Goal: Task Accomplishment & Management: Use online tool/utility

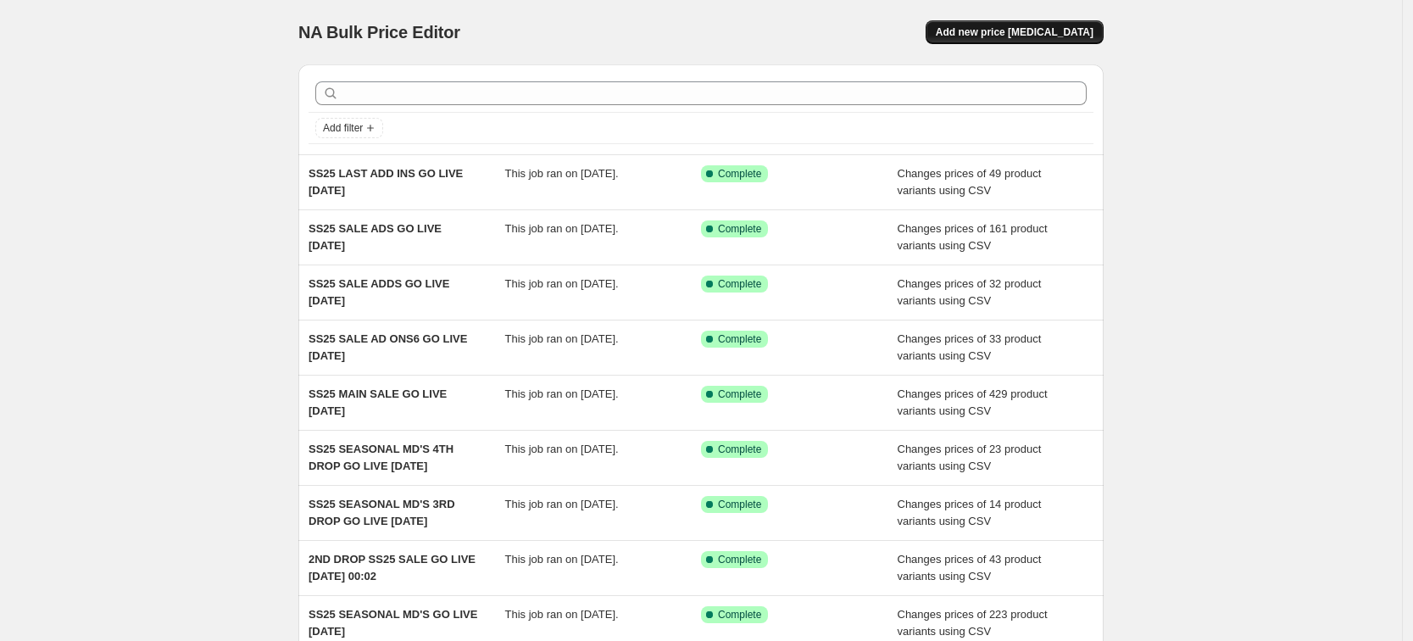
click at [1063, 34] on span "Add new price [MEDICAL_DATA]" at bounding box center [1015, 32] width 158 height 14
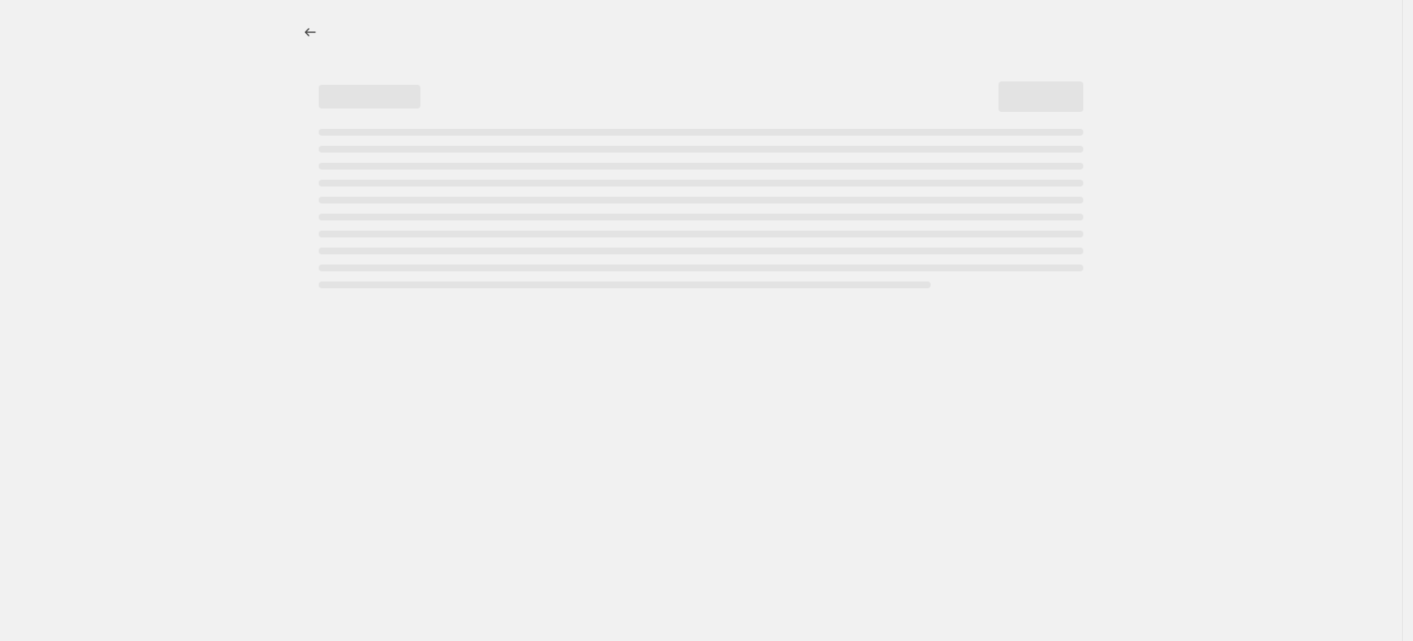
select select "percentage"
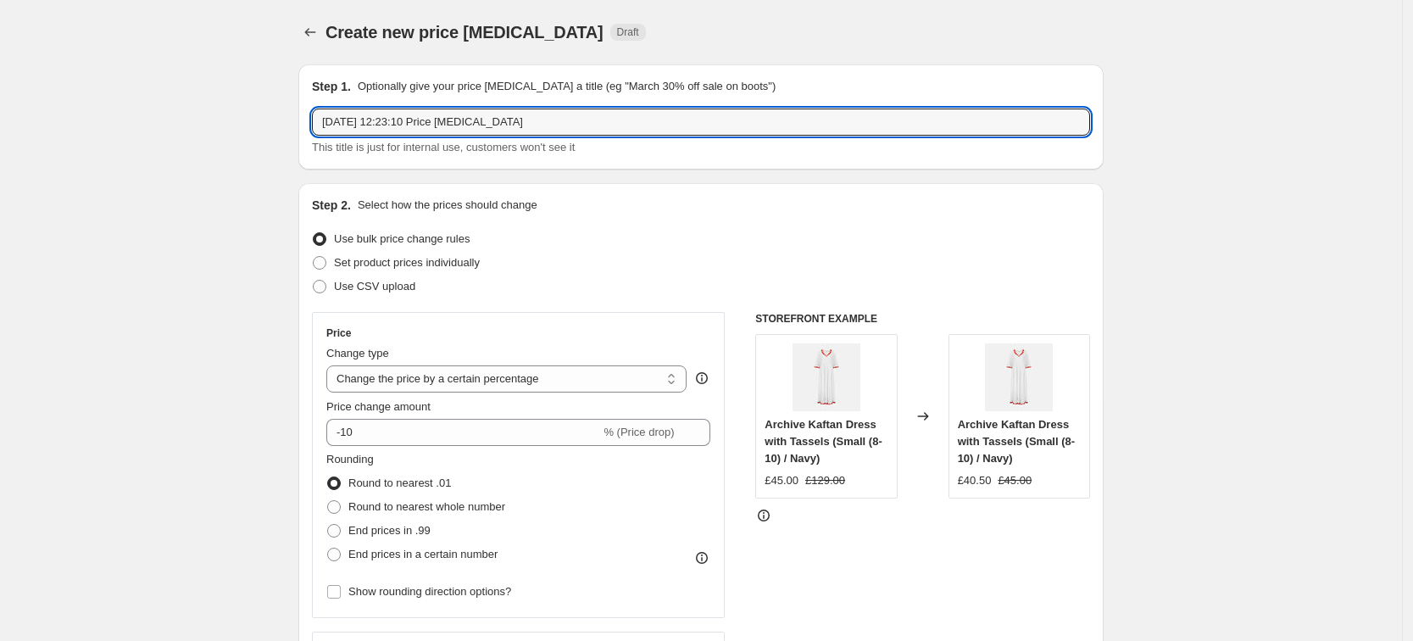
drag, startPoint x: 584, startPoint y: 126, endPoint x: 464, endPoint y: 34, distance: 151.0
click at [0, 108] on html "Home Settings Plans Skip to content Create new price [MEDICAL_DATA]. This page …" at bounding box center [706, 320] width 1413 height 641
type input "SS25 FINAL MD GO LIVE [DATE]"
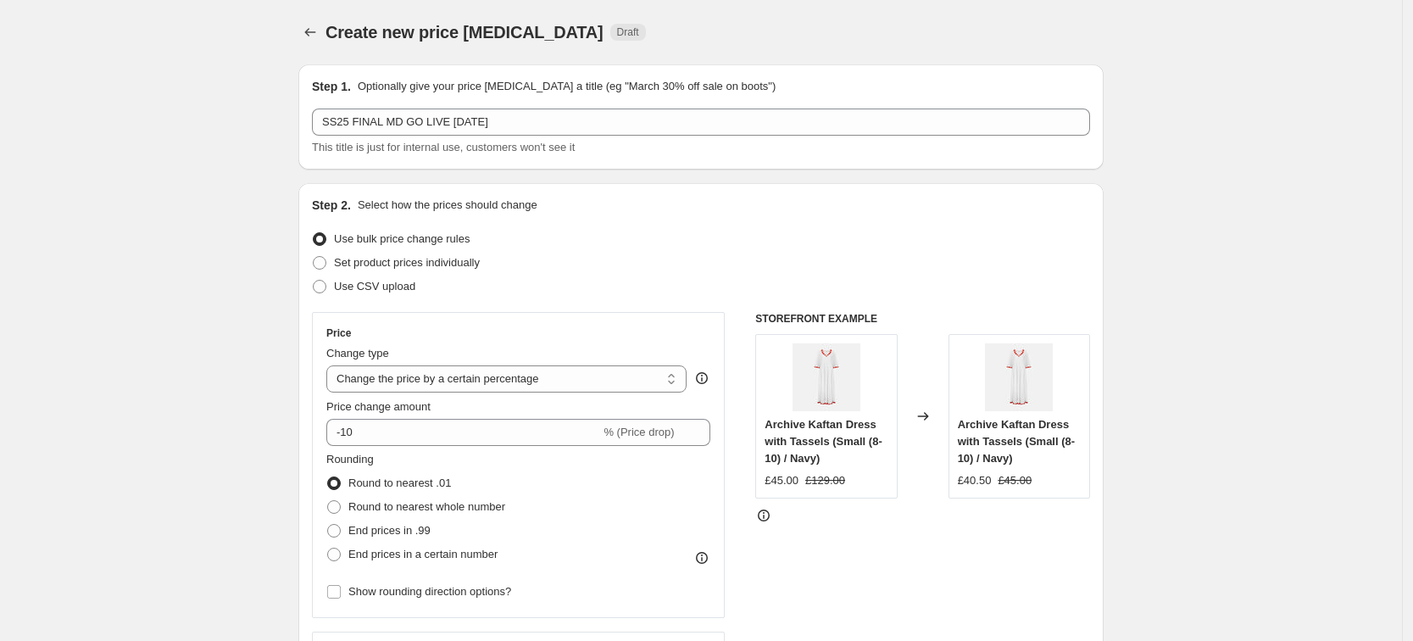
click at [395, 300] on div "Step 2. Select how the prices should change Use bulk price change rules Set pro…" at bounding box center [701, 481] width 778 height 568
drag, startPoint x: 370, startPoint y: 277, endPoint x: 377, endPoint y: 303, distance: 26.3
click at [370, 278] on span "Use CSV upload" at bounding box center [374, 286] width 81 height 17
click at [314, 280] on input "Use CSV upload" at bounding box center [313, 280] width 1 height 1
radio input "true"
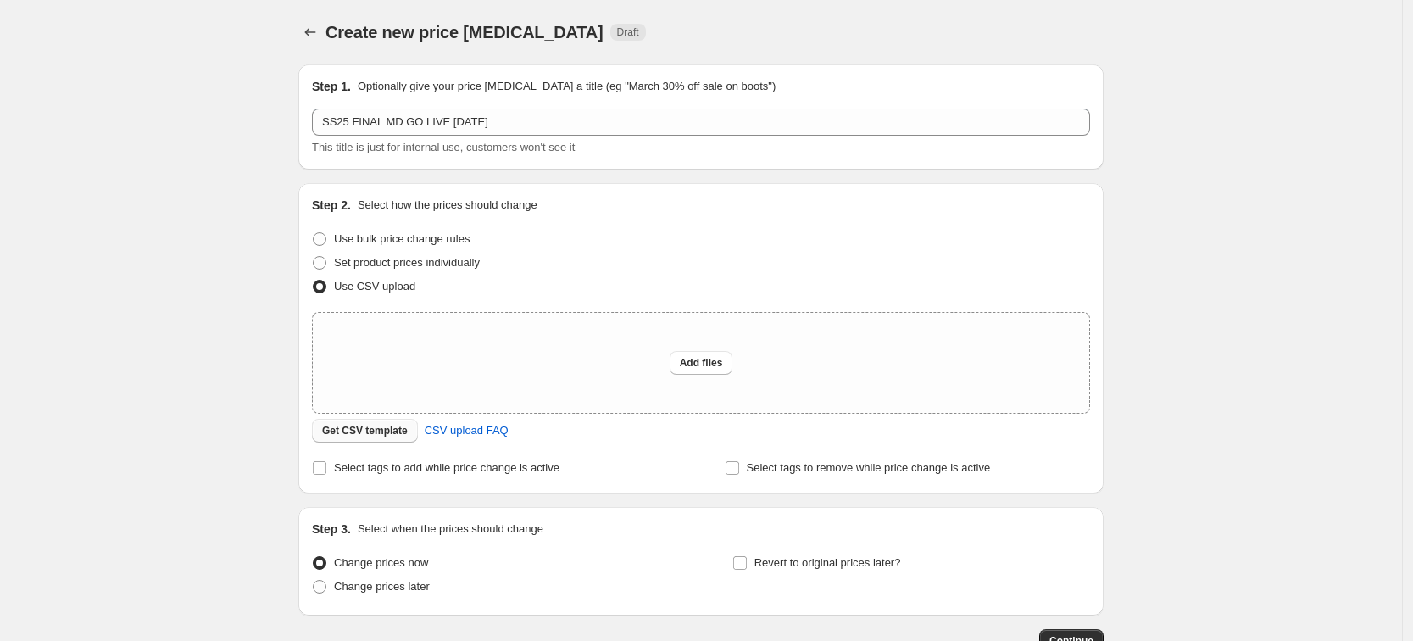
click at [353, 435] on span "Get CSV template" at bounding box center [365, 431] width 86 height 14
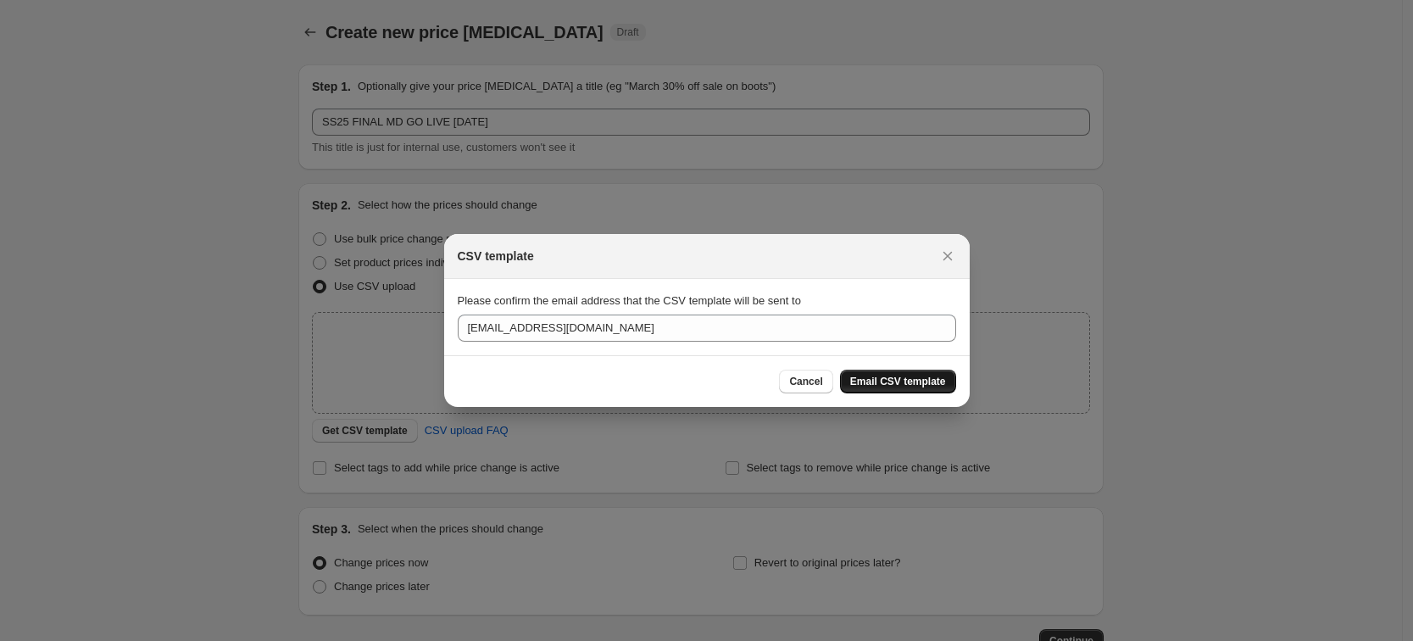
click at [889, 376] on span "Email CSV template" at bounding box center [898, 382] width 96 height 14
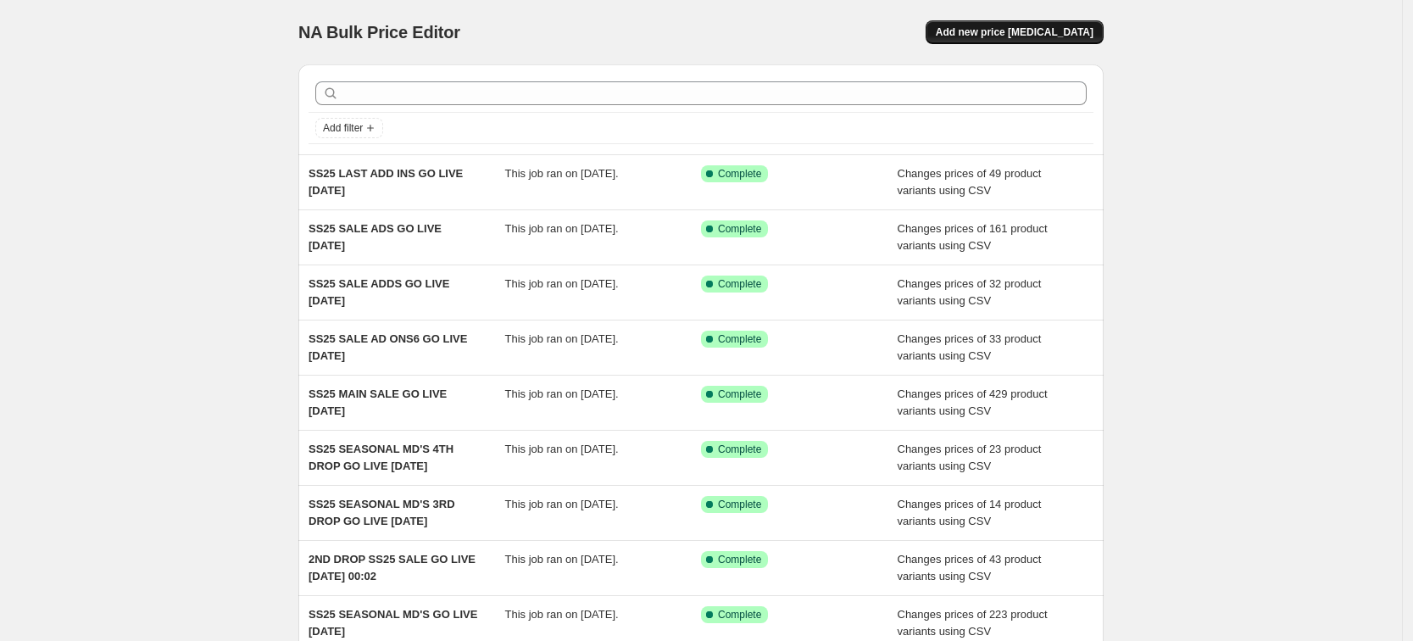
click at [1090, 25] on span "Add new price [MEDICAL_DATA]" at bounding box center [1015, 32] width 158 height 14
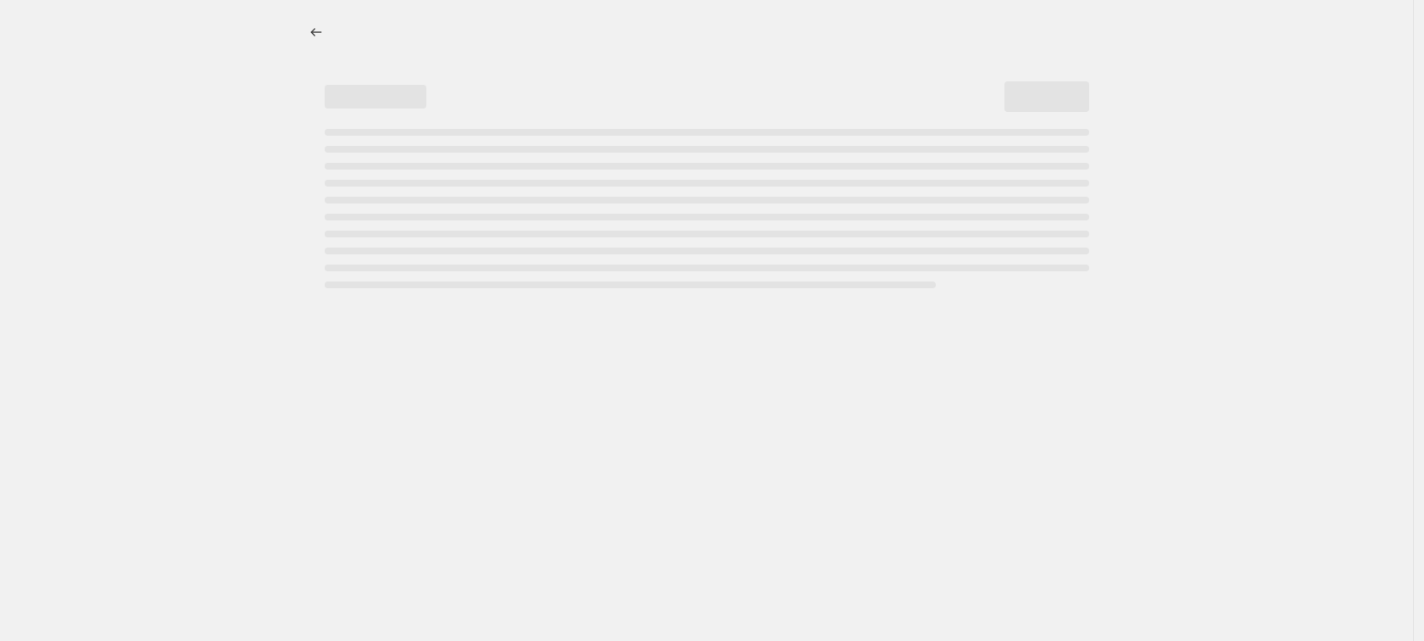
select select "percentage"
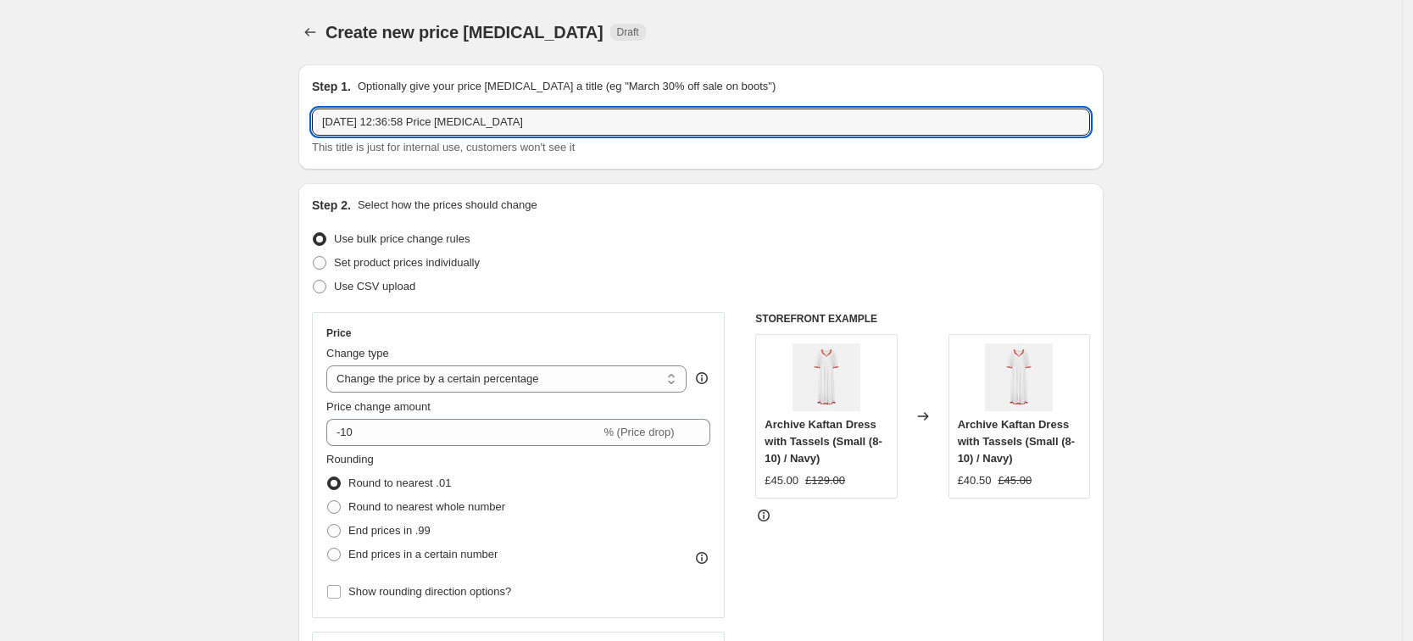
drag, startPoint x: 585, startPoint y: 132, endPoint x: -169, endPoint y: 1, distance: 765.5
click at [0, 1] on html "Home Settings Plans Skip to content Create new price change job. This page is r…" at bounding box center [706, 320] width 1413 height 641
type input "SS25 FINAL MD GO LIVE [DATE]"
click at [385, 284] on span "Use CSV upload" at bounding box center [374, 286] width 81 height 13
click at [314, 280] on input "Use CSV upload" at bounding box center [313, 280] width 1 height 1
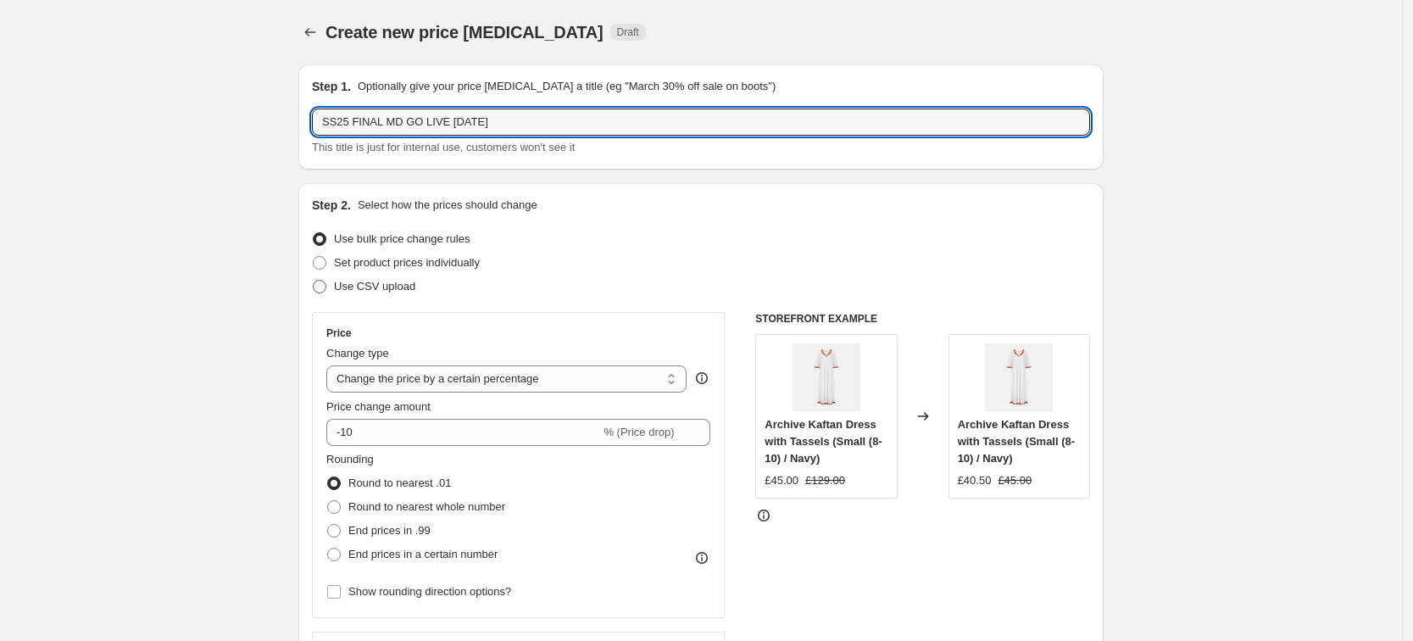
radio input "true"
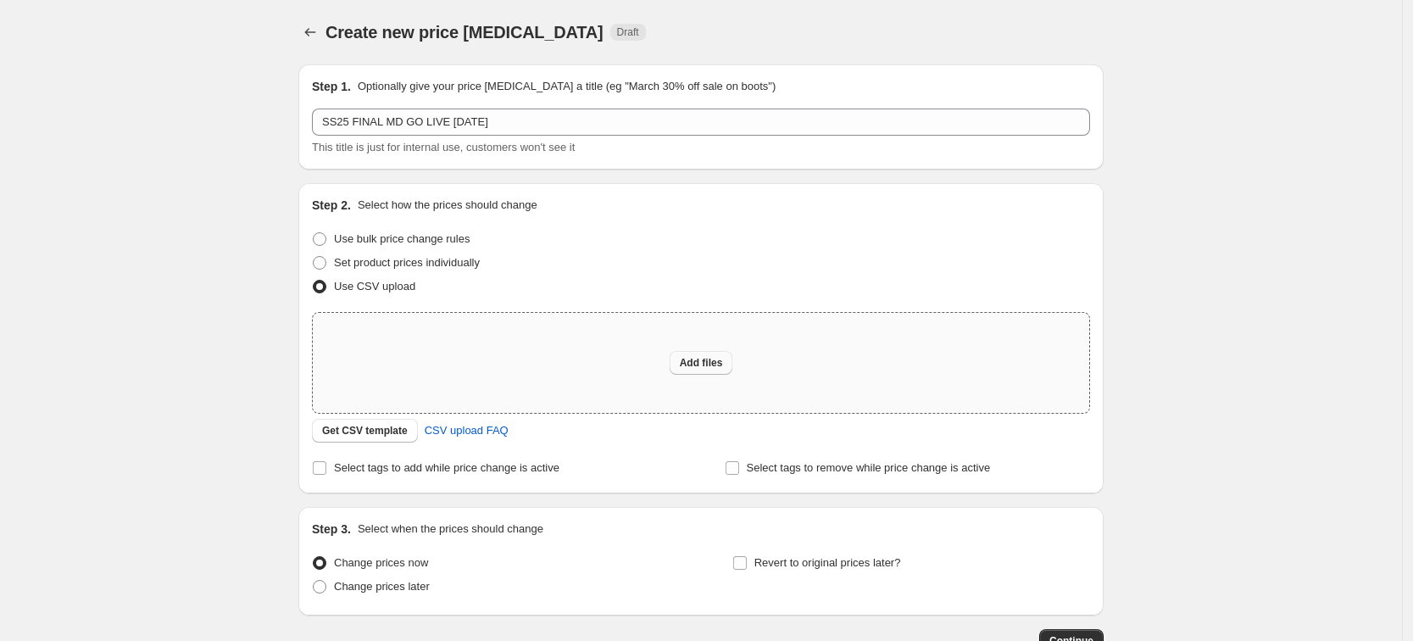
click at [700, 364] on span "Add files" at bounding box center [701, 363] width 43 height 14
type input "C:\fakepath\SS25 FINAL MD GO LIVE 30.08.25.csv"
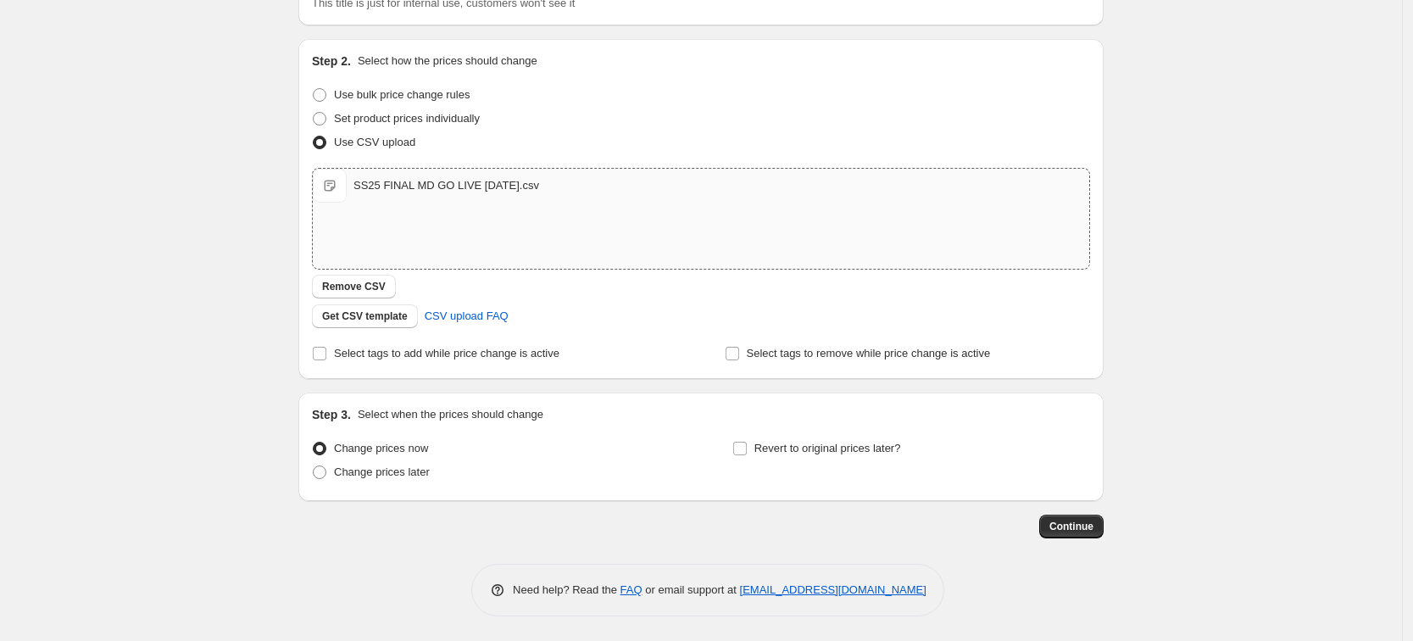
scroll to position [144, 0]
click at [387, 464] on span "Change prices later" at bounding box center [382, 472] width 96 height 17
click at [314, 465] on input "Change prices later" at bounding box center [313, 465] width 1 height 1
radio input "true"
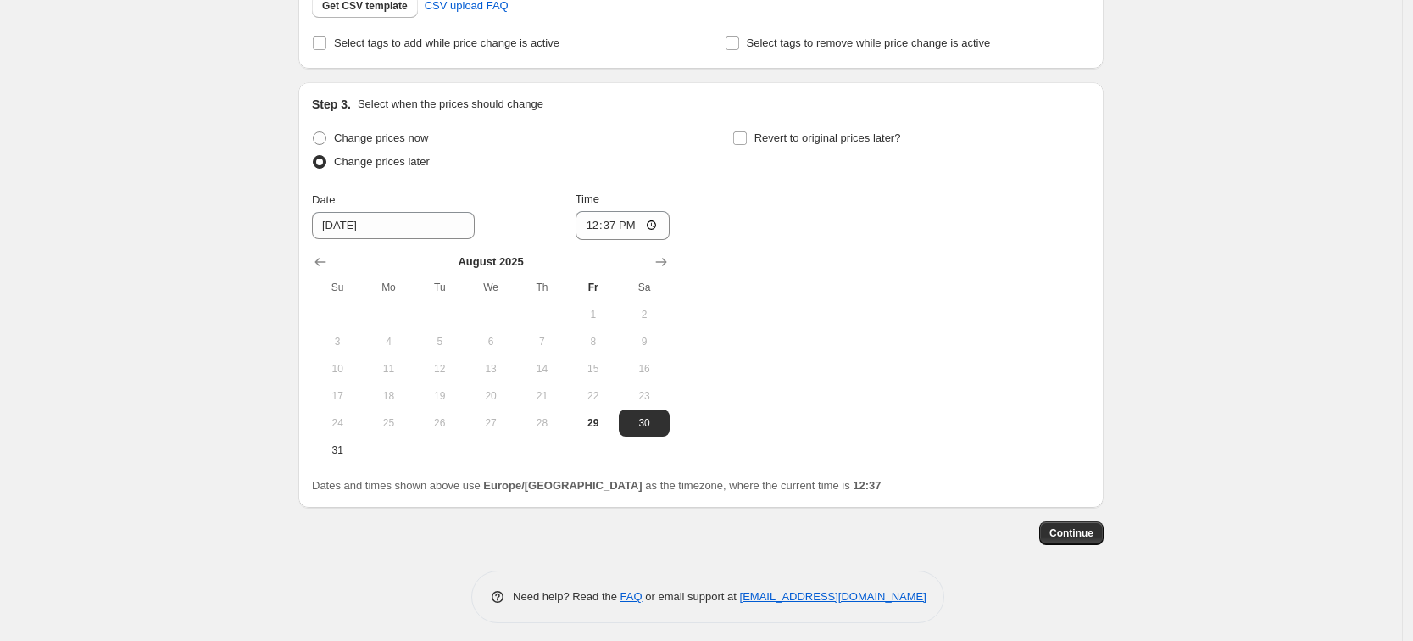
scroll to position [461, 0]
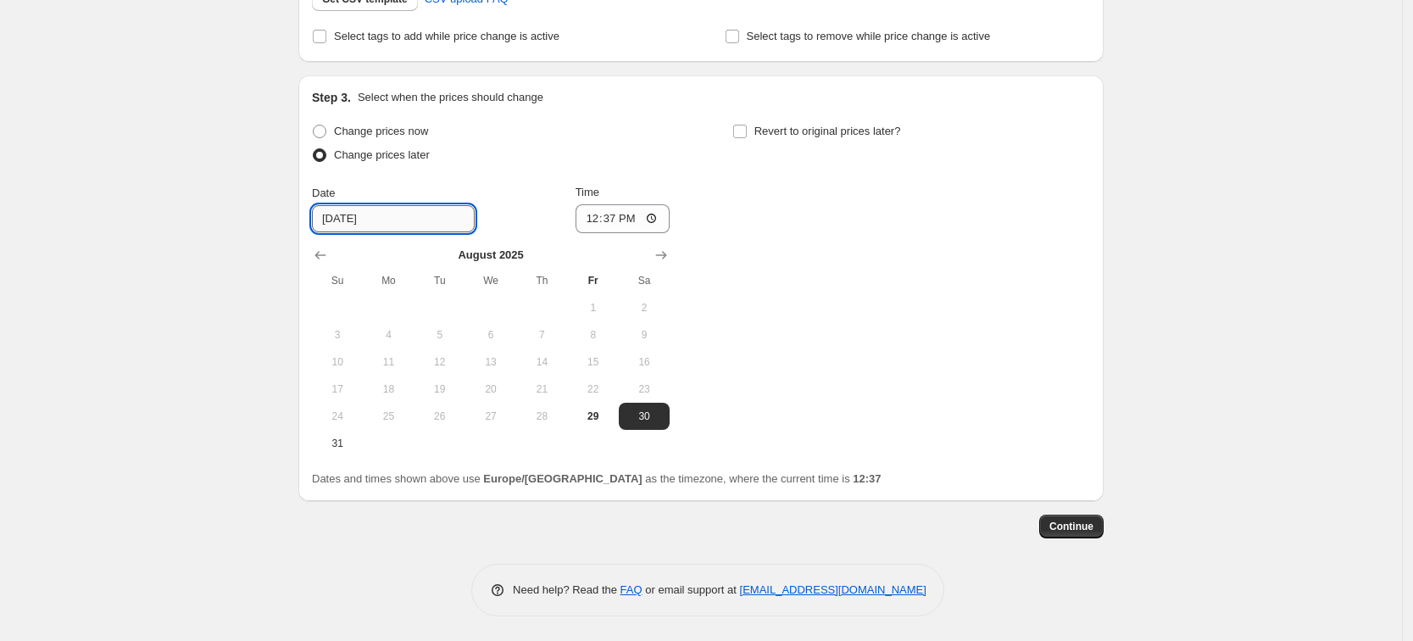
click at [435, 219] on input "8/30/2025" at bounding box center [393, 218] width 163 height 27
click at [651, 413] on span "30" at bounding box center [643, 416] width 37 height 14
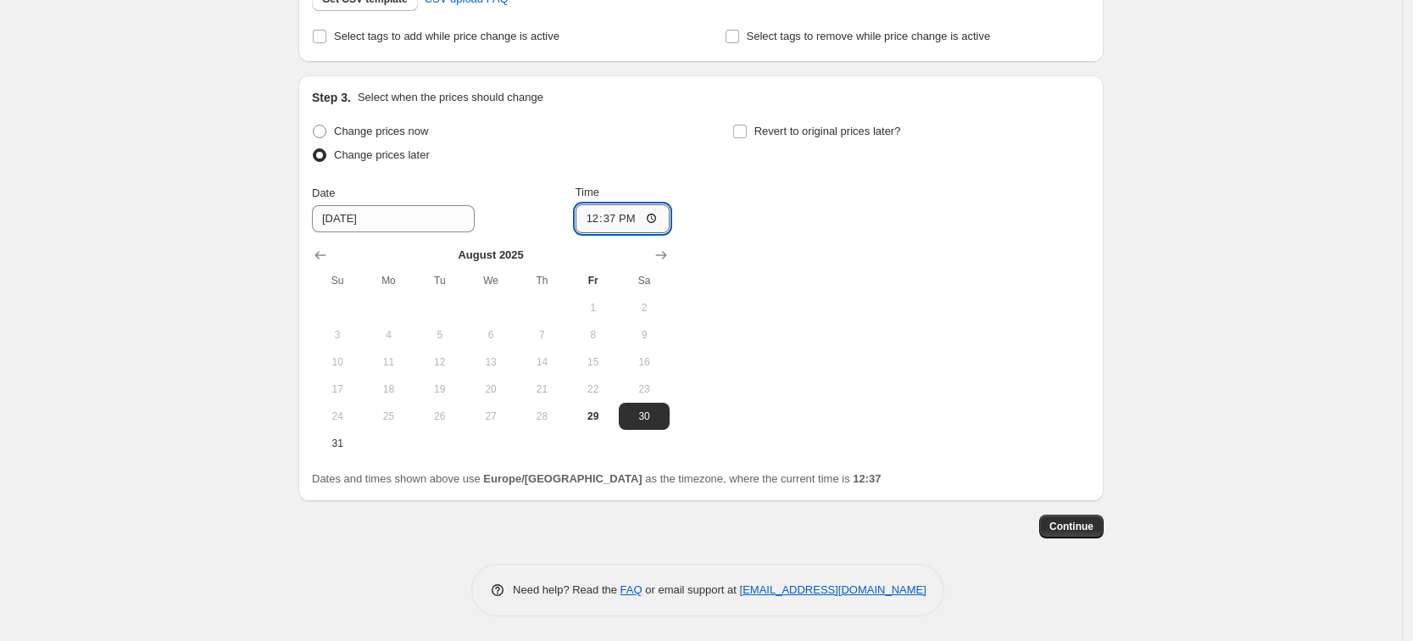
click at [630, 220] on input "12:37" at bounding box center [622, 218] width 95 height 29
click at [615, 217] on input "12:37" at bounding box center [622, 218] width 95 height 29
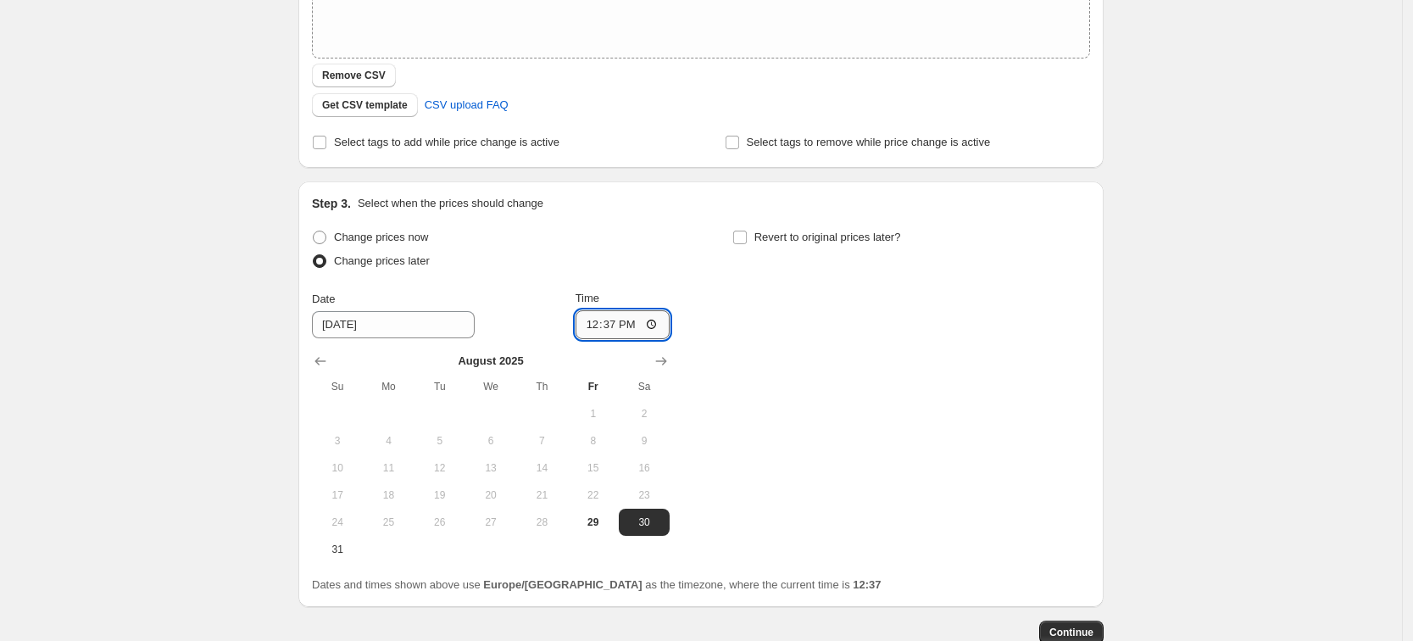
click at [657, 325] on input "12:37" at bounding box center [622, 324] width 95 height 29
type input "00:02"
click at [772, 347] on div "Change prices now Change prices later Date 8/30/2025 Time 00:02 August 2025 Su …" at bounding box center [701, 393] width 778 height 337
click at [930, 458] on div "Change prices now Change prices later Date 8/30/2025 Time 00:02 August 2025 Su …" at bounding box center [701, 393] width 778 height 337
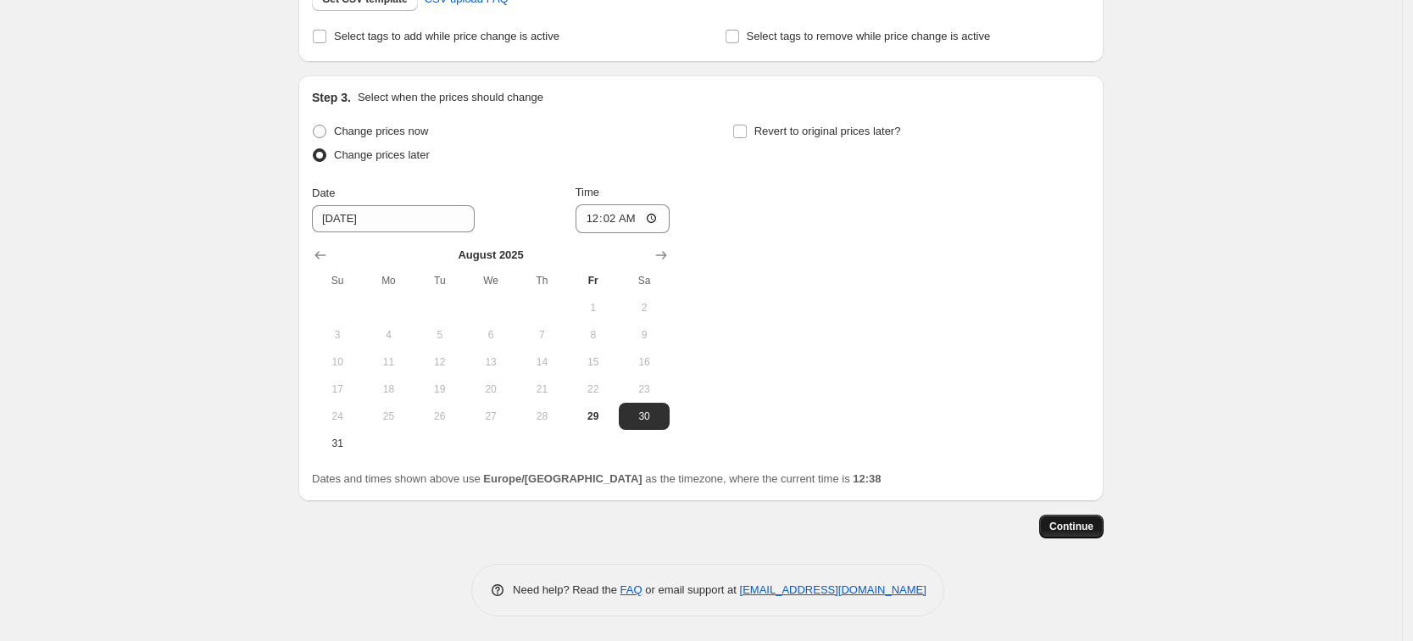
click at [1076, 522] on span "Continue" at bounding box center [1071, 526] width 44 height 14
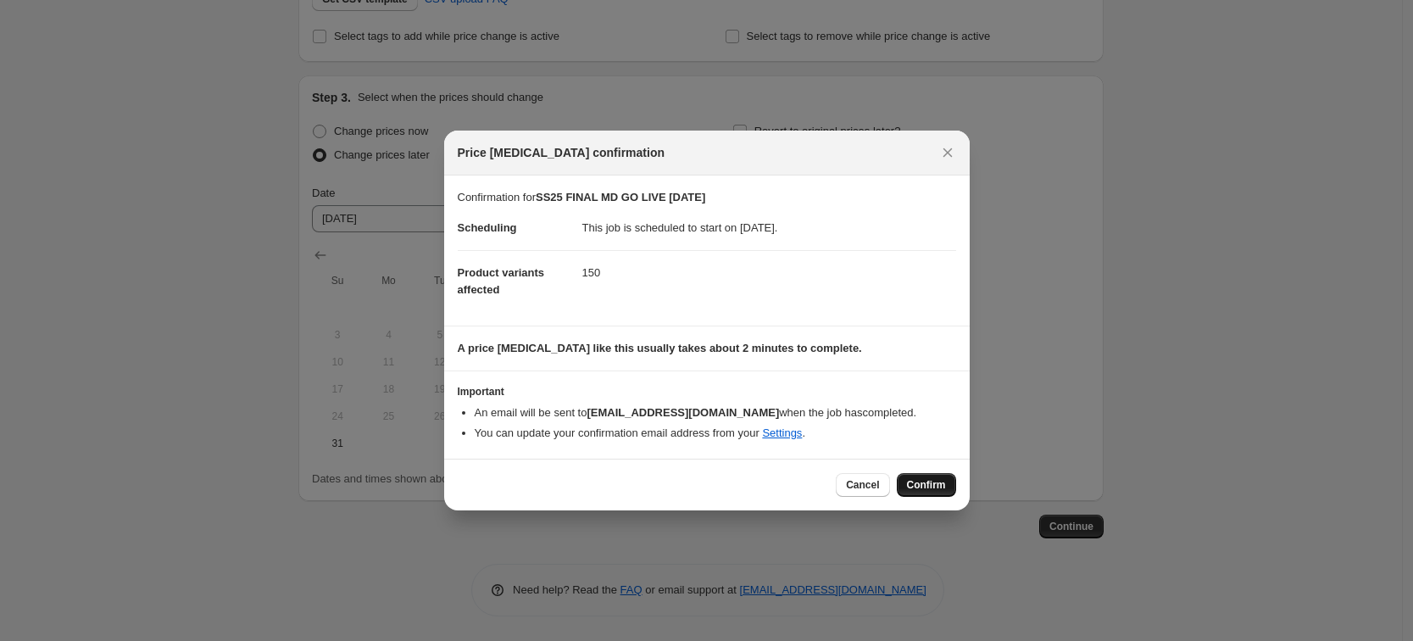
click at [924, 475] on button "Confirm" at bounding box center [926, 485] width 59 height 24
